Goal: Find specific page/section

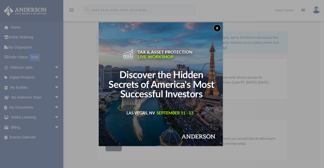
click at [218, 27] on button "x" at bounding box center [218, 28] width 8 height 8
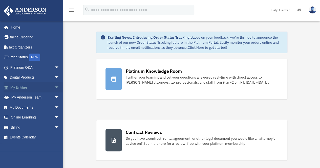
click at [54, 86] on span "arrow_drop_down" at bounding box center [59, 88] width 10 height 10
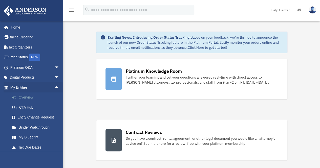
click at [25, 96] on link "Overview" at bounding box center [37, 98] width 60 height 10
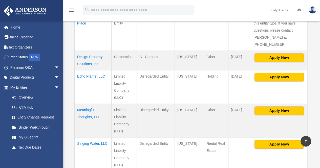
scroll to position [331, 0]
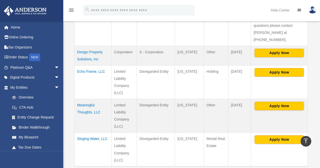
click at [80, 99] on td "Meaningful Thoughts, LLC" at bounding box center [93, 116] width 37 height 34
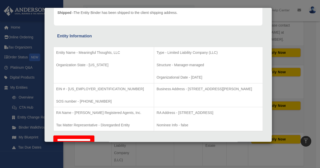
scroll to position [0, 0]
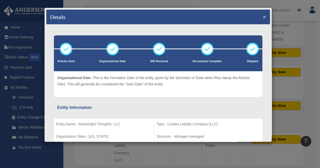
click at [263, 16] on button "×" at bounding box center [264, 16] width 3 height 5
